Goal: Task Accomplishment & Management: Use online tool/utility

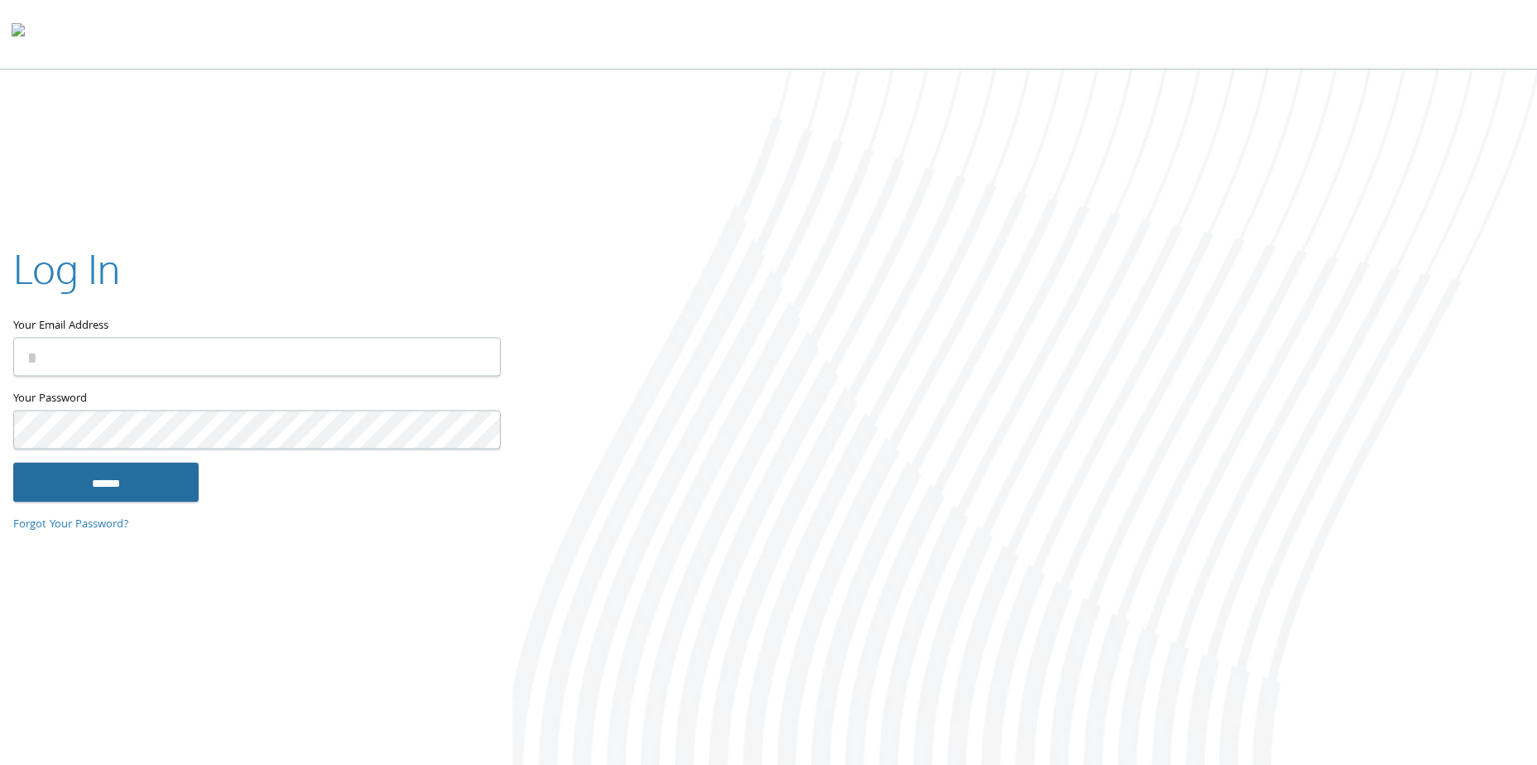
type input "**********"
click at [108, 476] on input "******" at bounding box center [105, 483] width 185 height 40
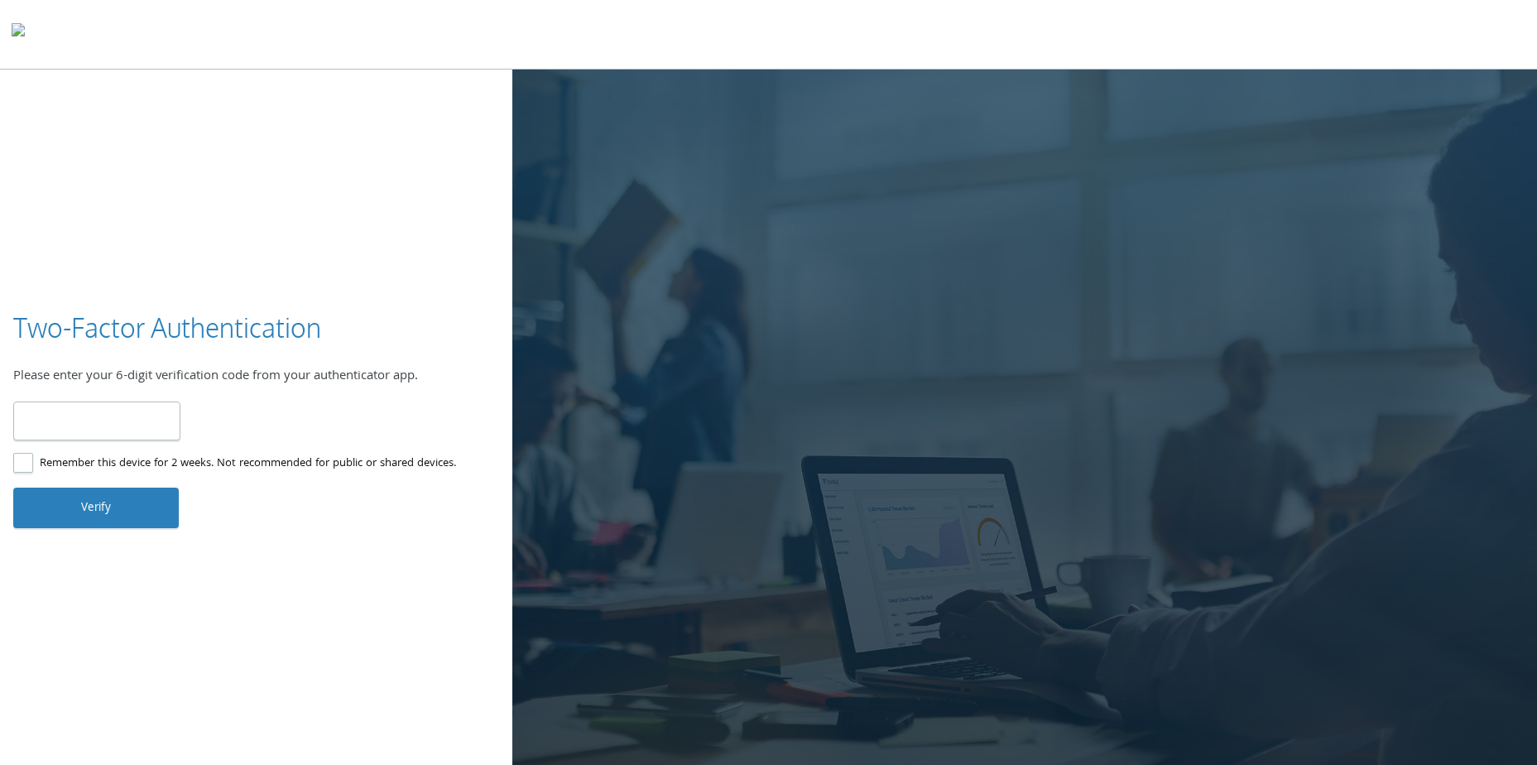
type input "******"
